Goal: Information Seeking & Learning: Learn about a topic

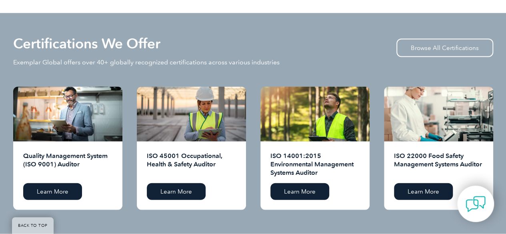
scroll to position [776, 0]
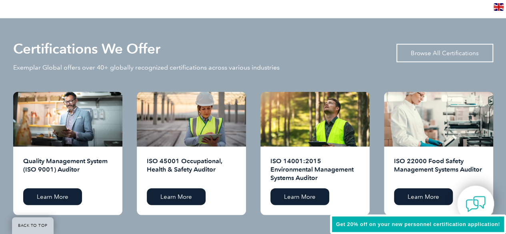
click at [434, 54] on link "Browse All Certifications" at bounding box center [444, 53] width 97 height 18
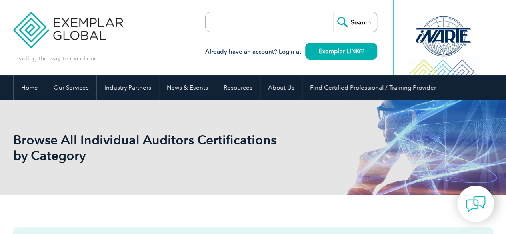
click at [302, 20] on form "Search" at bounding box center [291, 22] width 172 height 20
click at [264, 28] on input "search" at bounding box center [251, 21] width 84 height 19
type input "emergency"
click at [333, 12] on input "Search" at bounding box center [355, 21] width 44 height 19
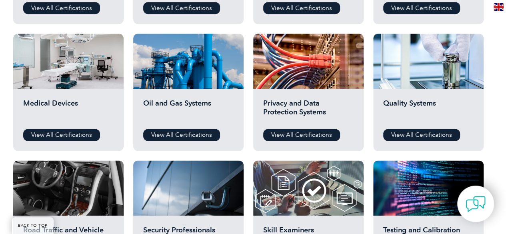
scroll to position [541, 0]
